Goal: Check status

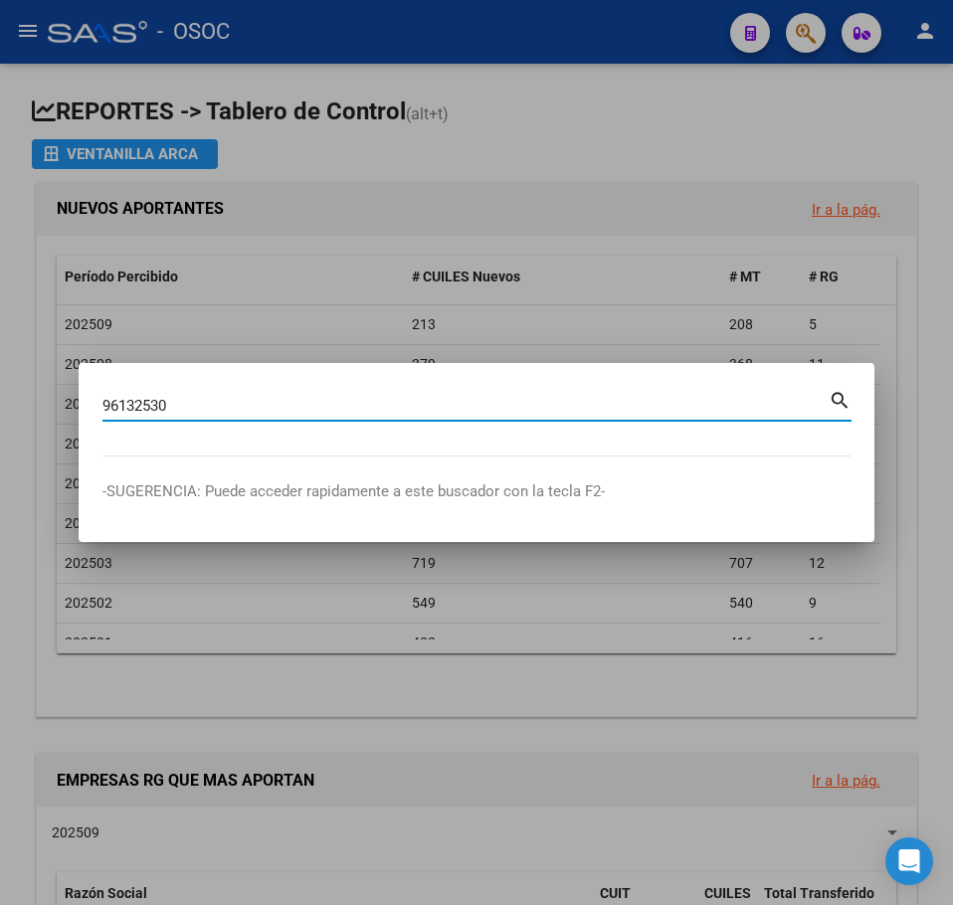
type input "96132530"
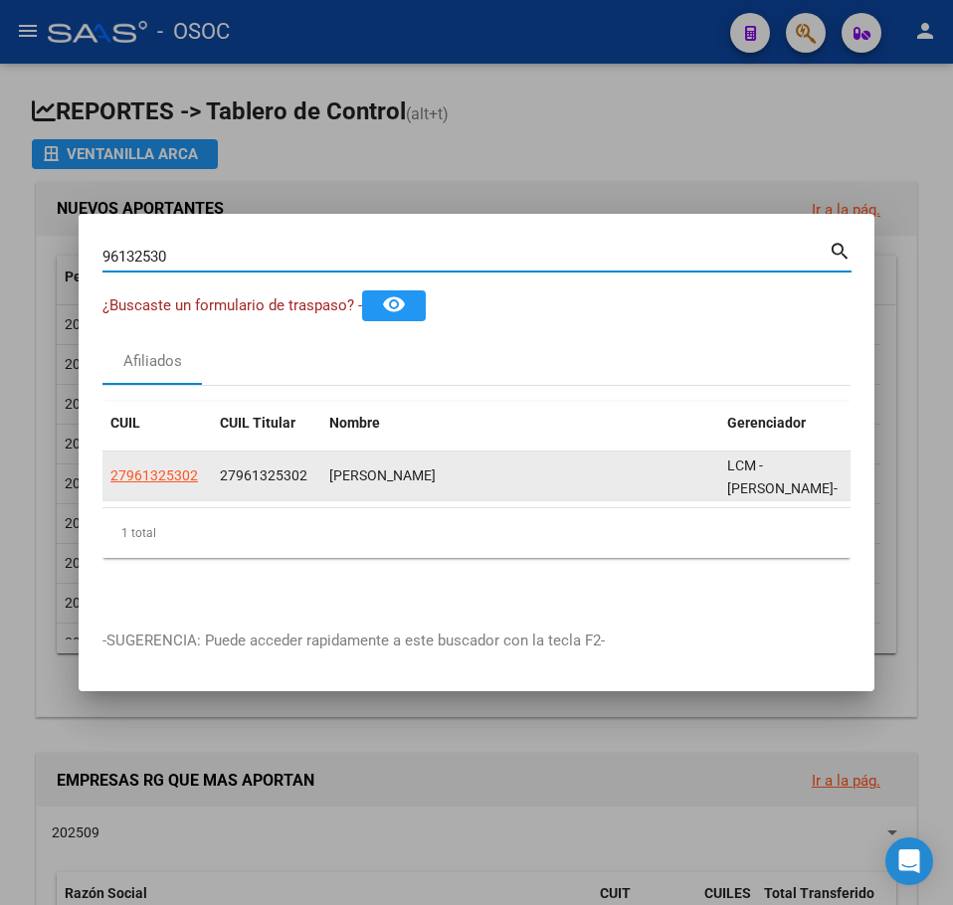
click at [143, 474] on span "27961325302" at bounding box center [154, 476] width 88 height 16
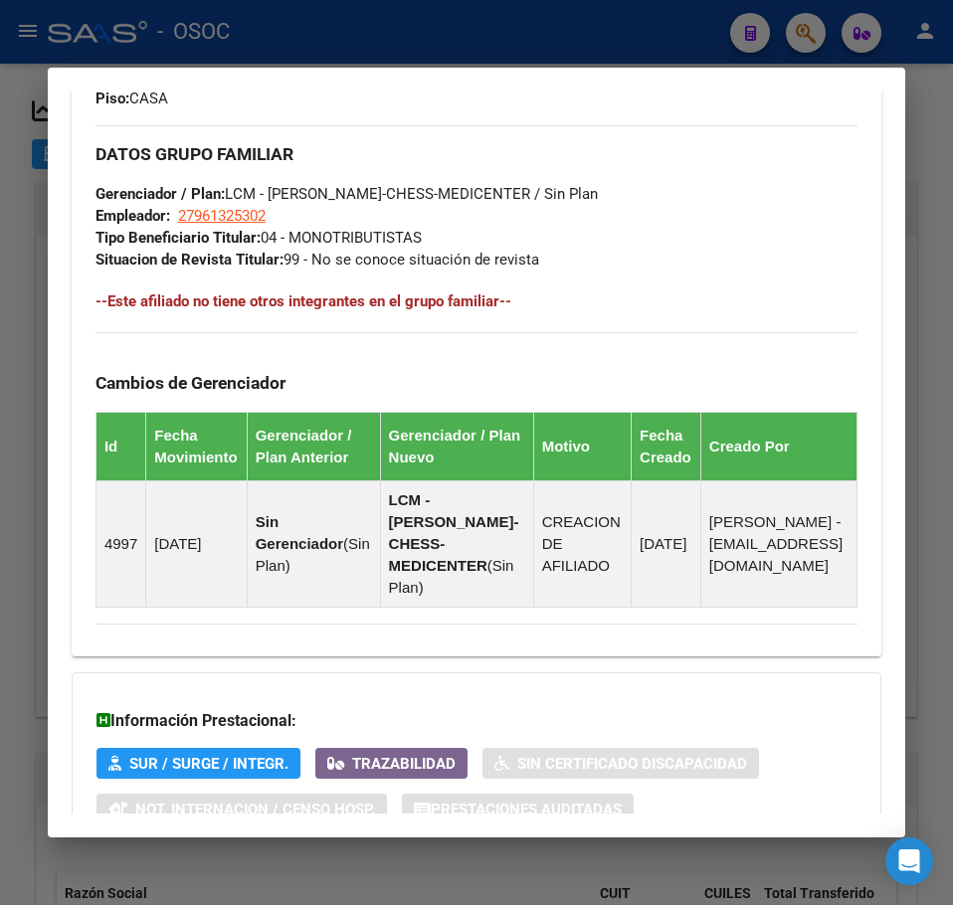
scroll to position [1257, 0]
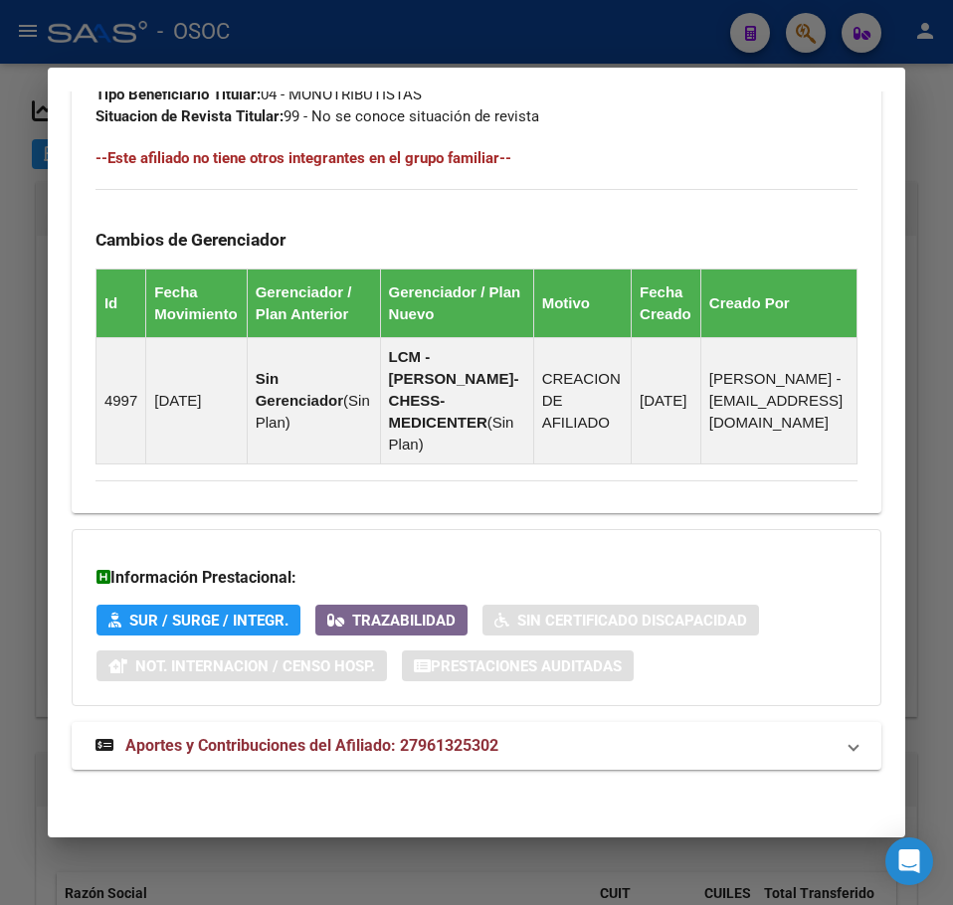
click at [295, 767] on mat-expansion-panel-header "Aportes y Contribuciones del Afiliado: 27961325302" at bounding box center [477, 746] width 810 height 48
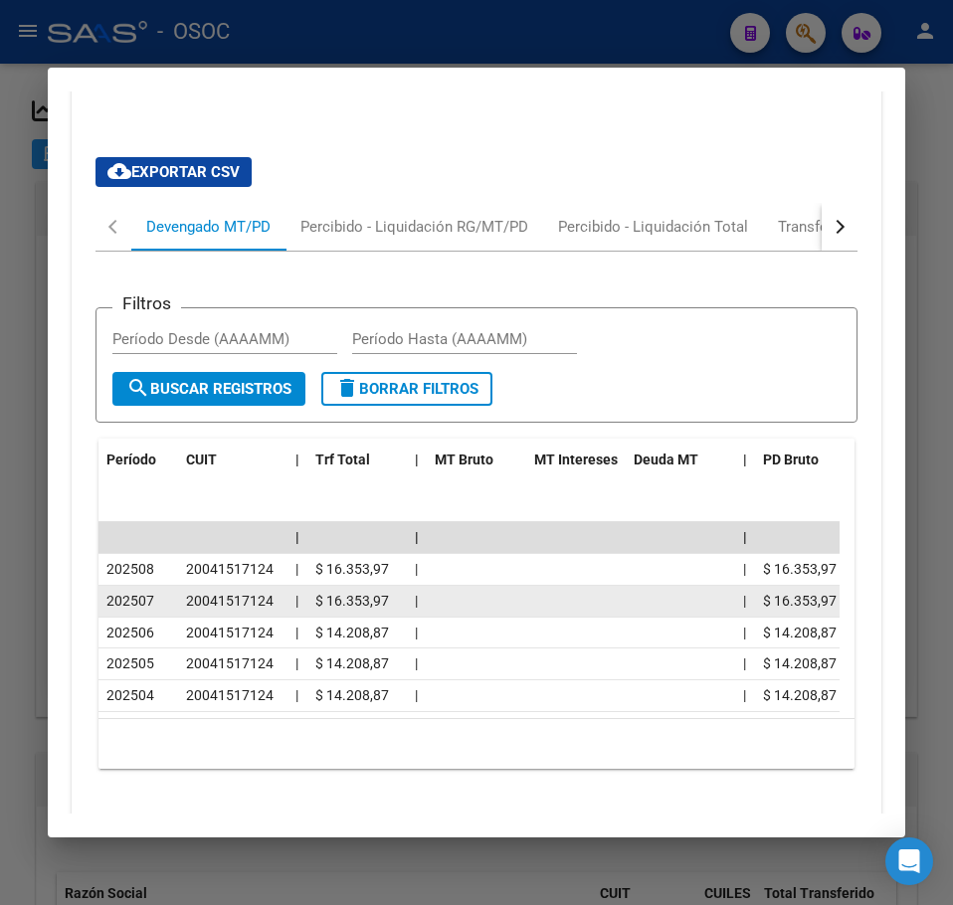
scroll to position [1971, 0]
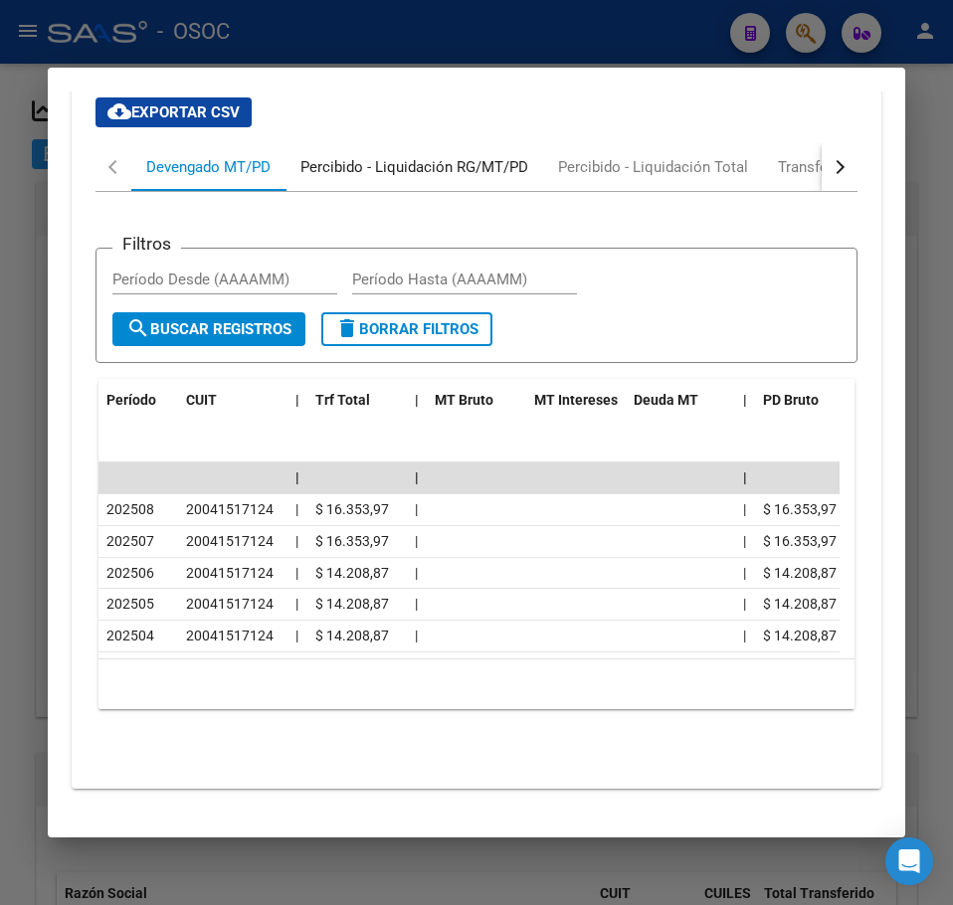
click at [290, 191] on div "Percibido - Liquidación RG/MT/PD" at bounding box center [414, 167] width 258 height 48
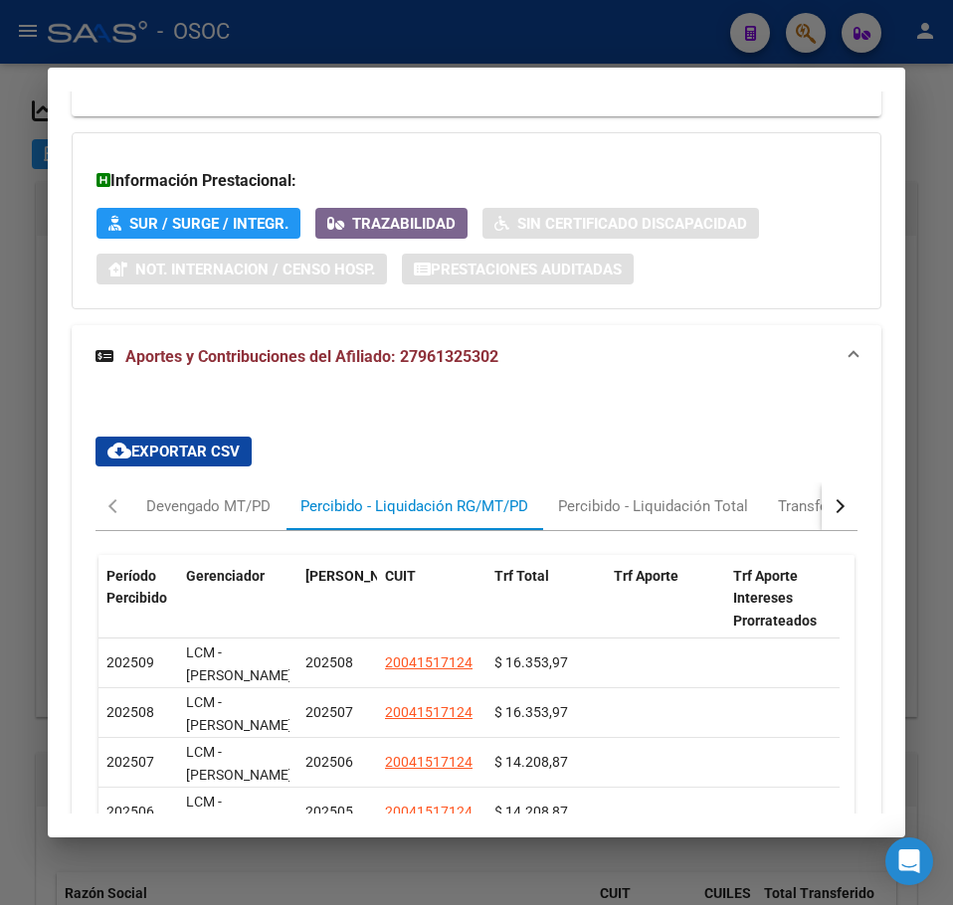
scroll to position [1923, 0]
